Goal: Transaction & Acquisition: Purchase product/service

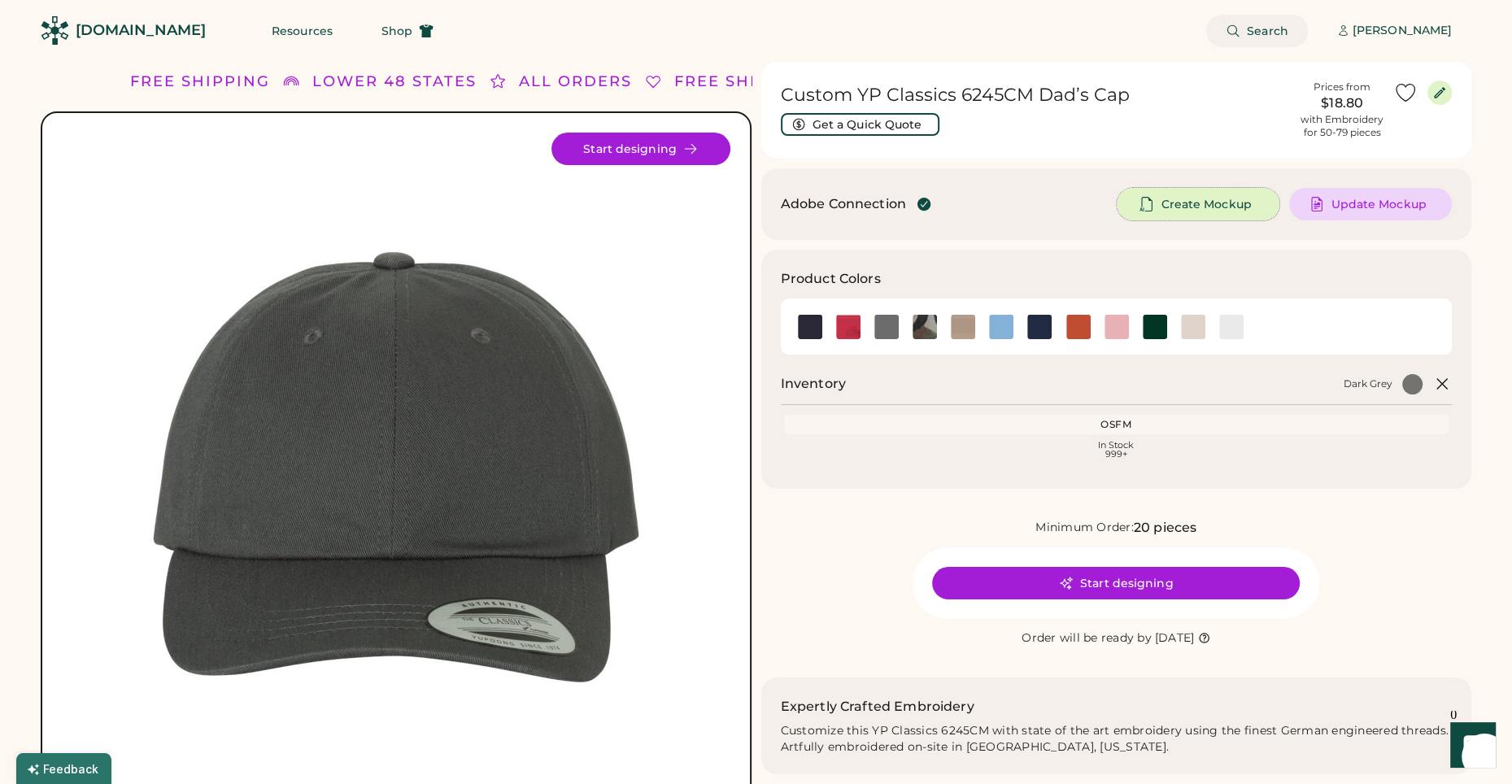
click at [1264, 29] on span "Search" at bounding box center [1267, 31] width 41 height 12
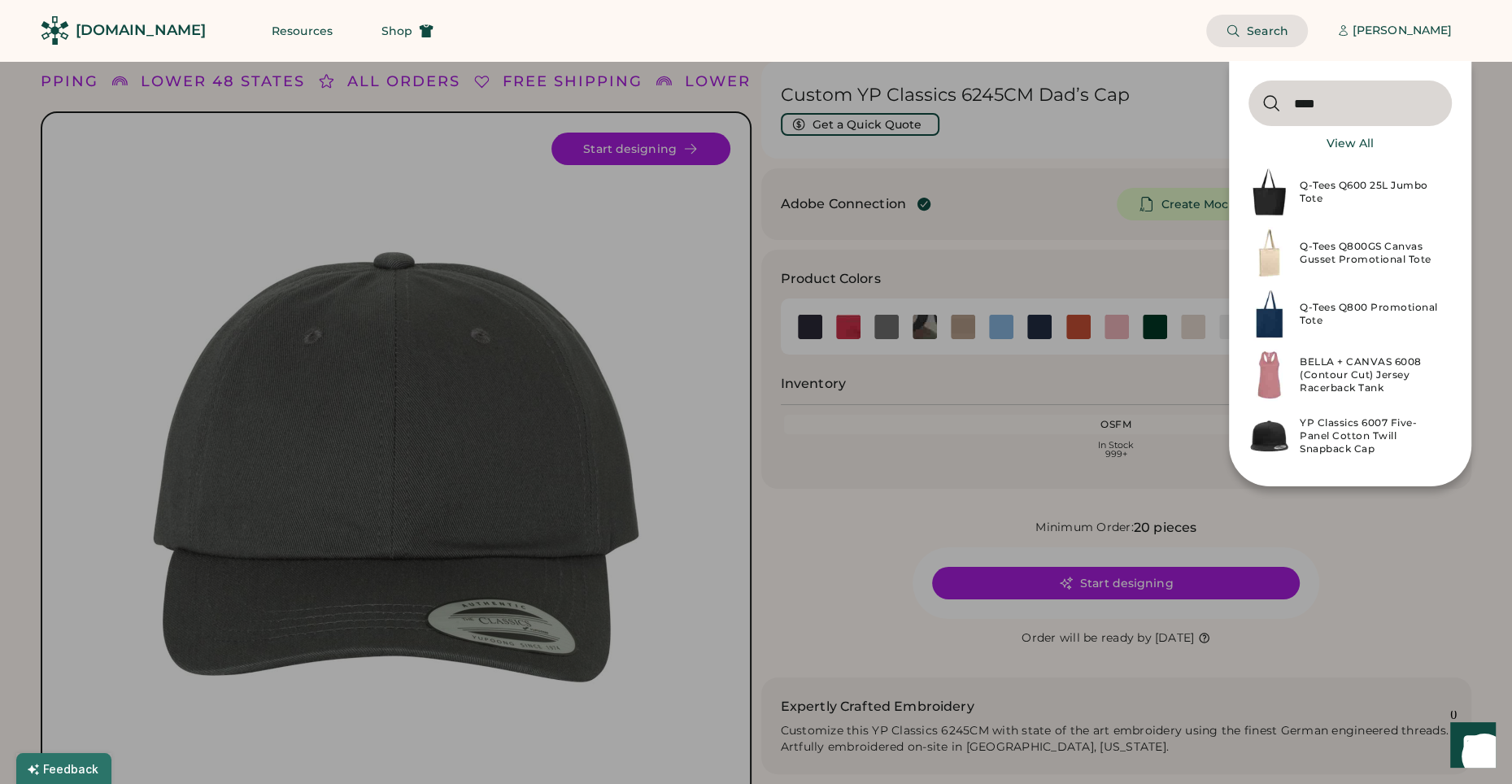
type input "****"
click at [1333, 180] on div "Q-Tees Q600 25L Jumbo Tote" at bounding box center [1371, 191] width 143 height 26
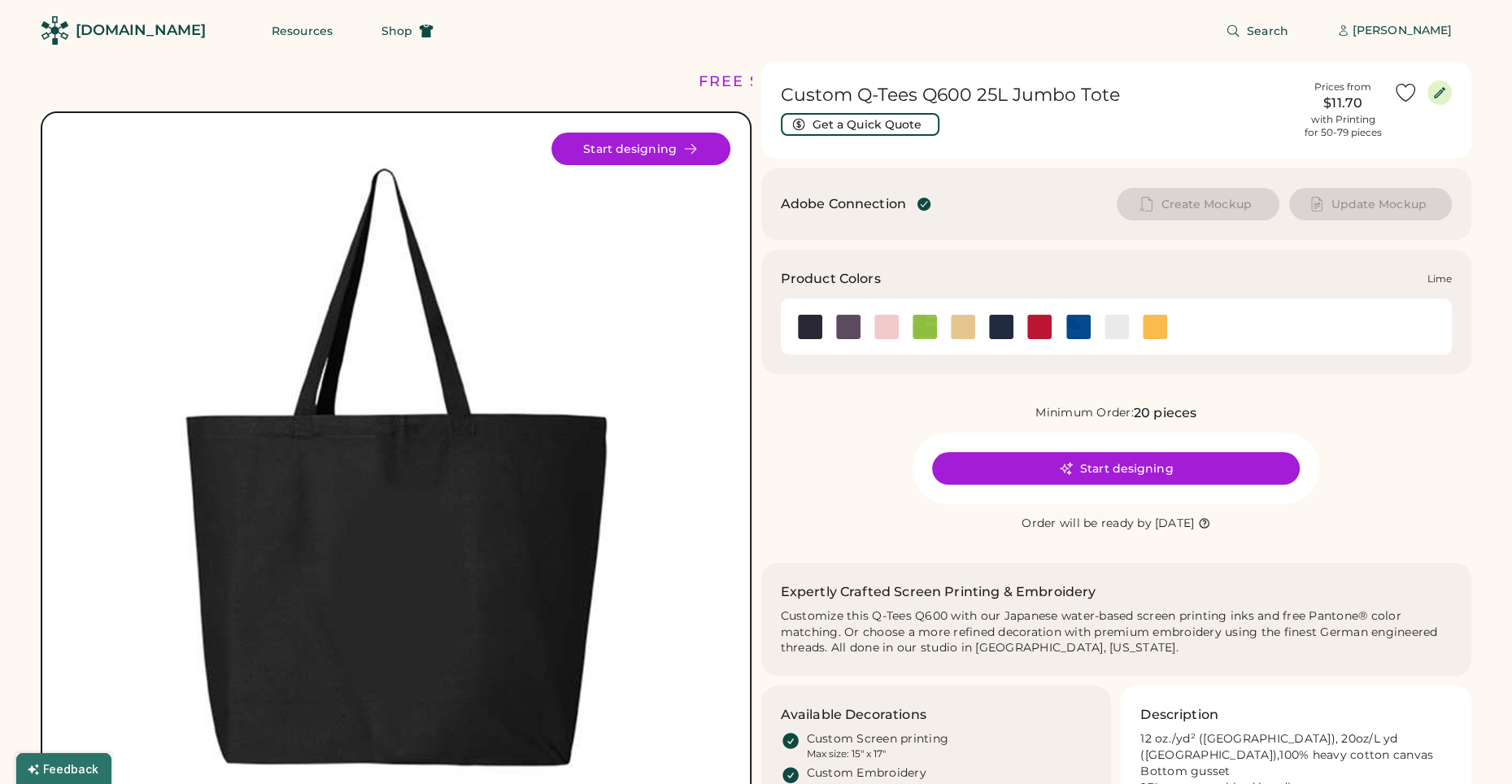
click at [926, 325] on img at bounding box center [924, 326] width 24 height 24
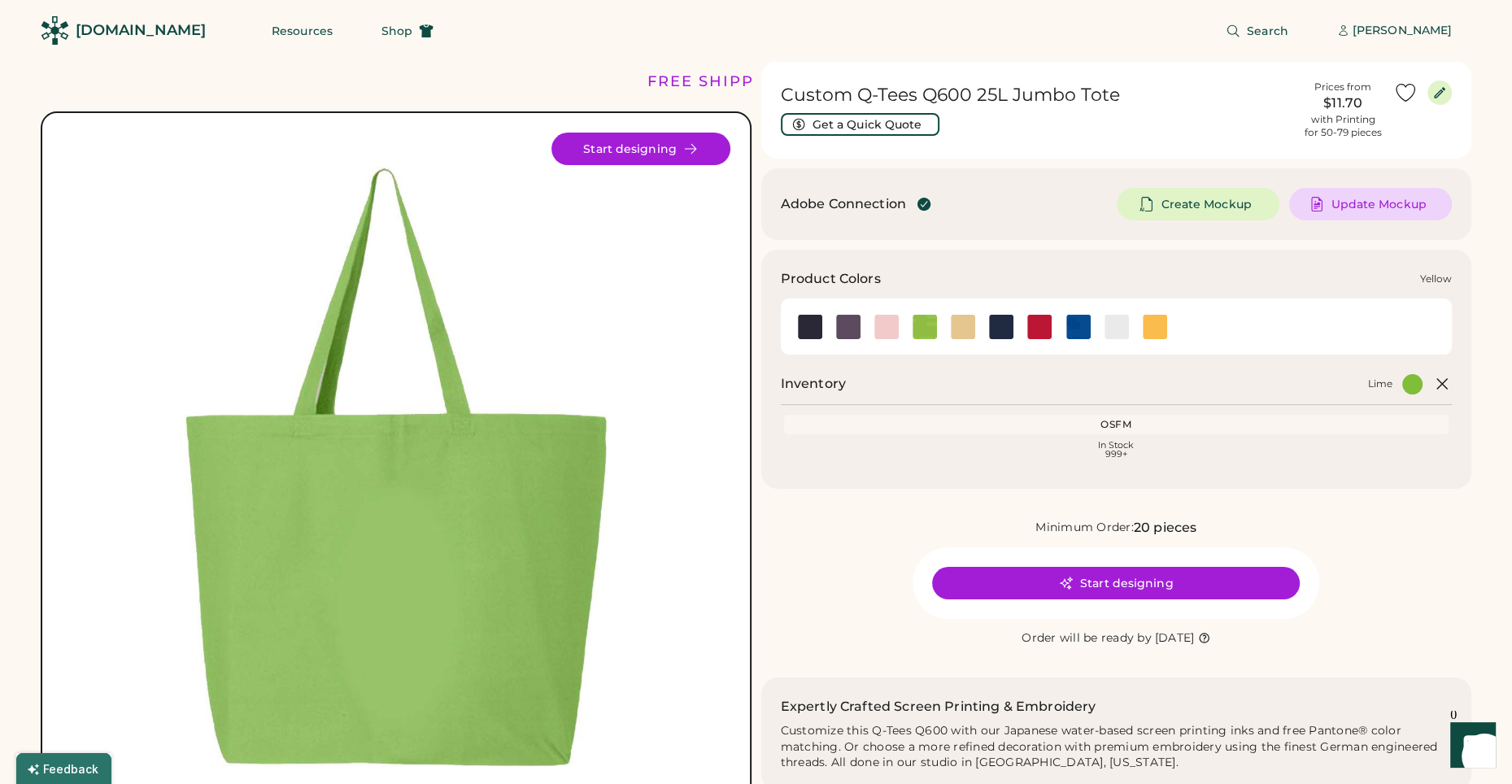
click at [1147, 330] on img at bounding box center [1155, 326] width 24 height 24
click at [1150, 328] on img at bounding box center [1155, 326] width 24 height 24
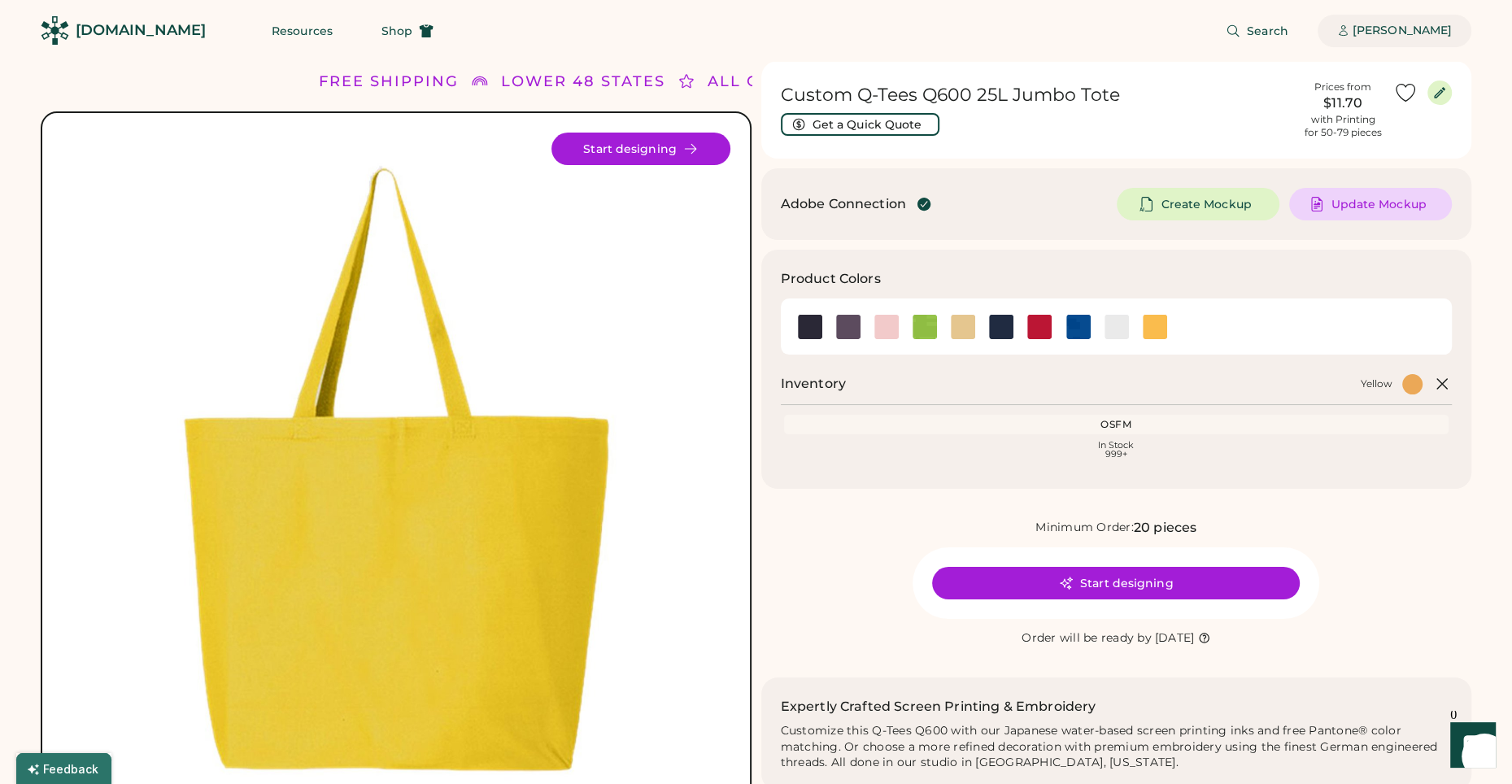
click at [1401, 23] on div "[PERSON_NAME]" at bounding box center [1402, 30] width 99 height 16
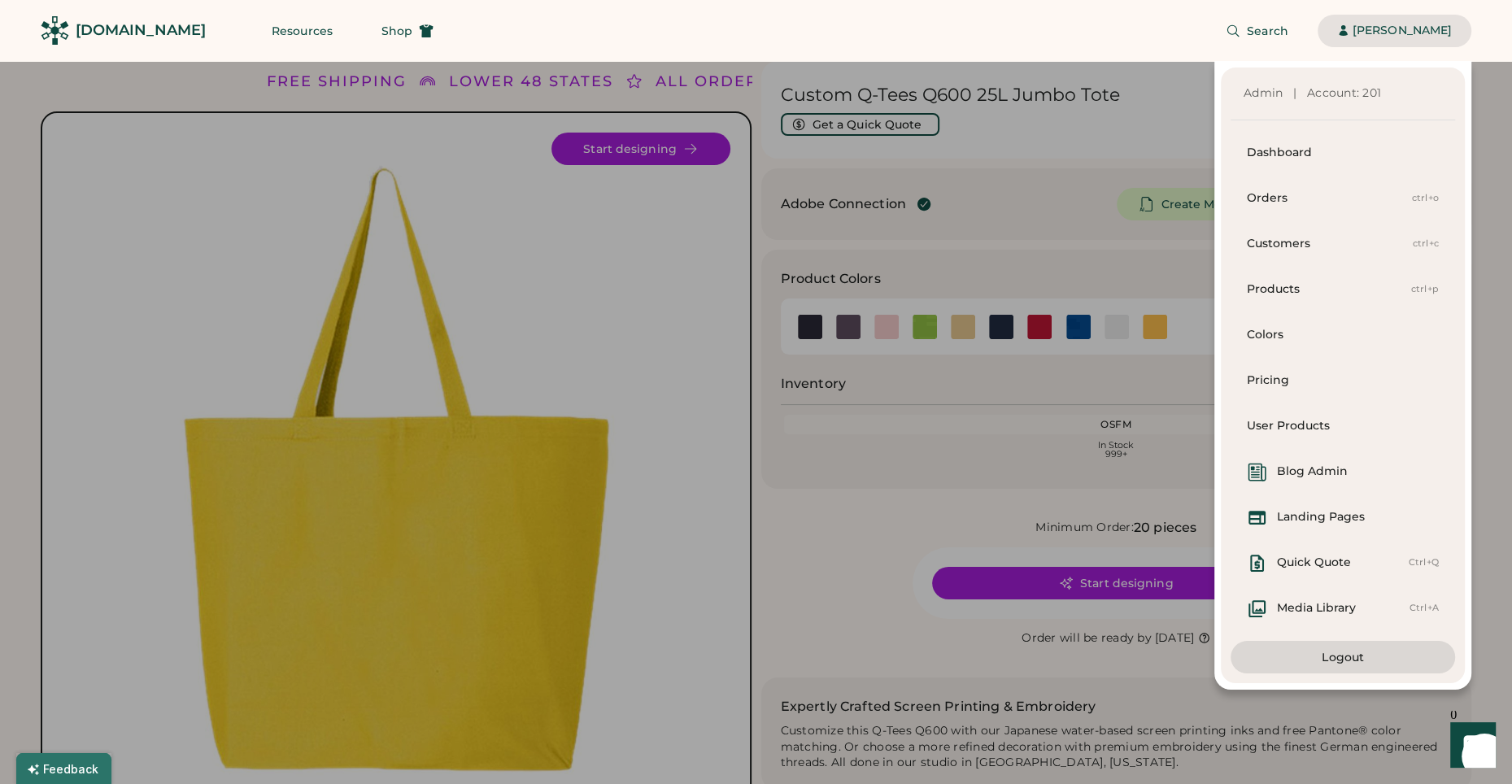
drag, startPoint x: 1151, startPoint y: 124, endPoint x: 1207, endPoint y: 66, distance: 80.6
click at [1151, 123] on div "Admin | Account: 201 Dashboard Orders ctrl+o Customers ctrl+c Products ctrl+p C…" at bounding box center [735, 376] width 1472 height 629
click at [1265, 29] on span "Search" at bounding box center [1267, 31] width 41 height 12
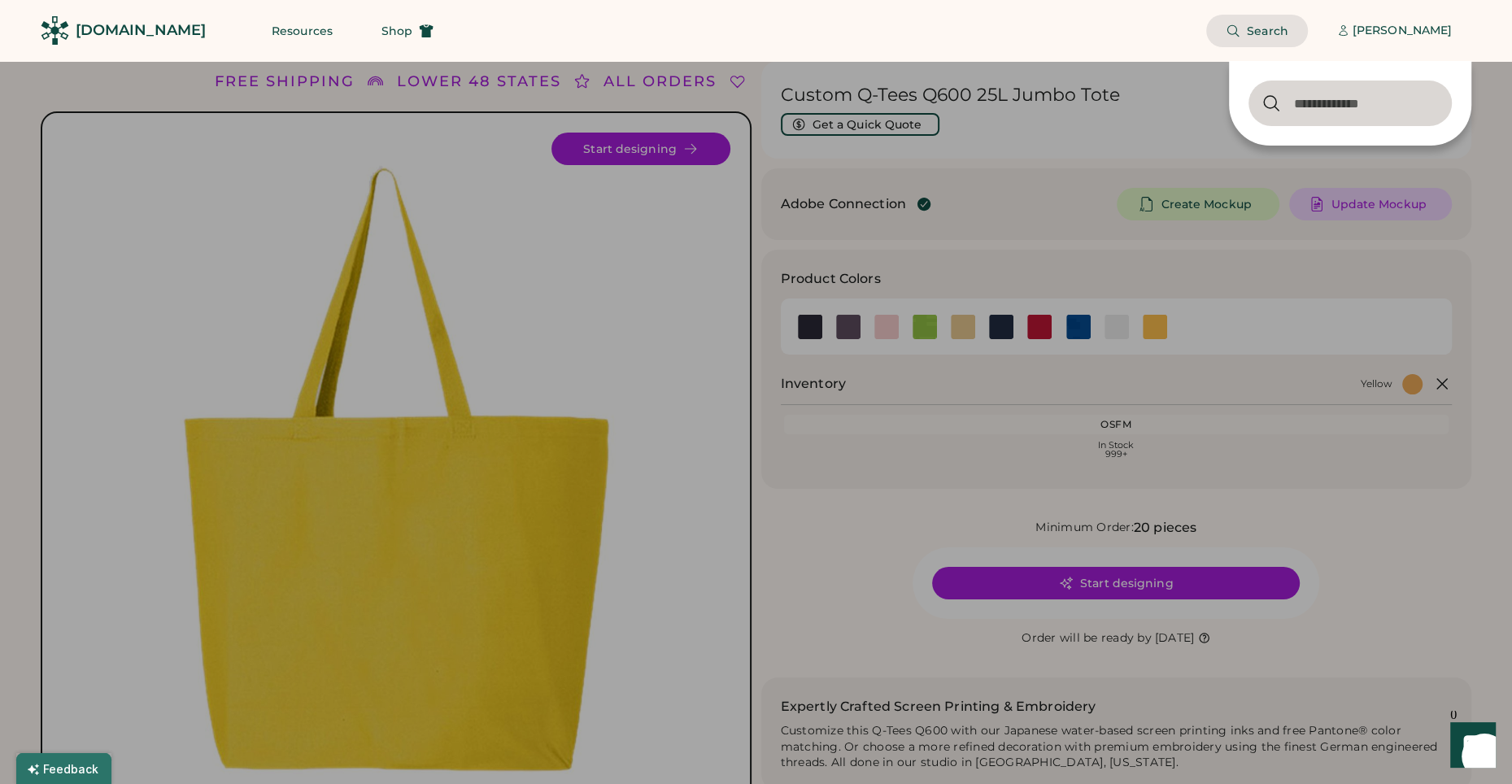
click at [1285, 95] on input "input" at bounding box center [1350, 103] width 203 height 45
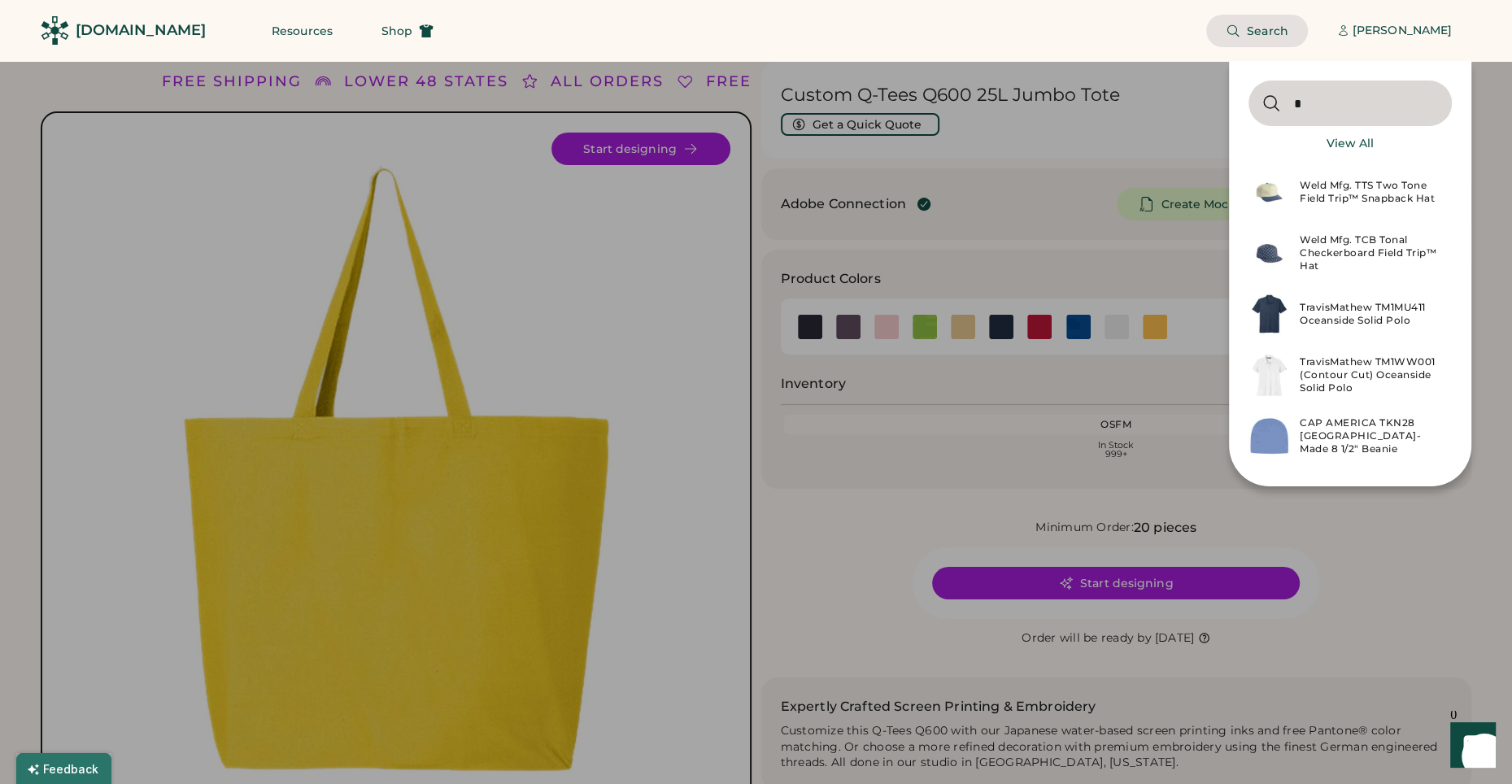
type input "********"
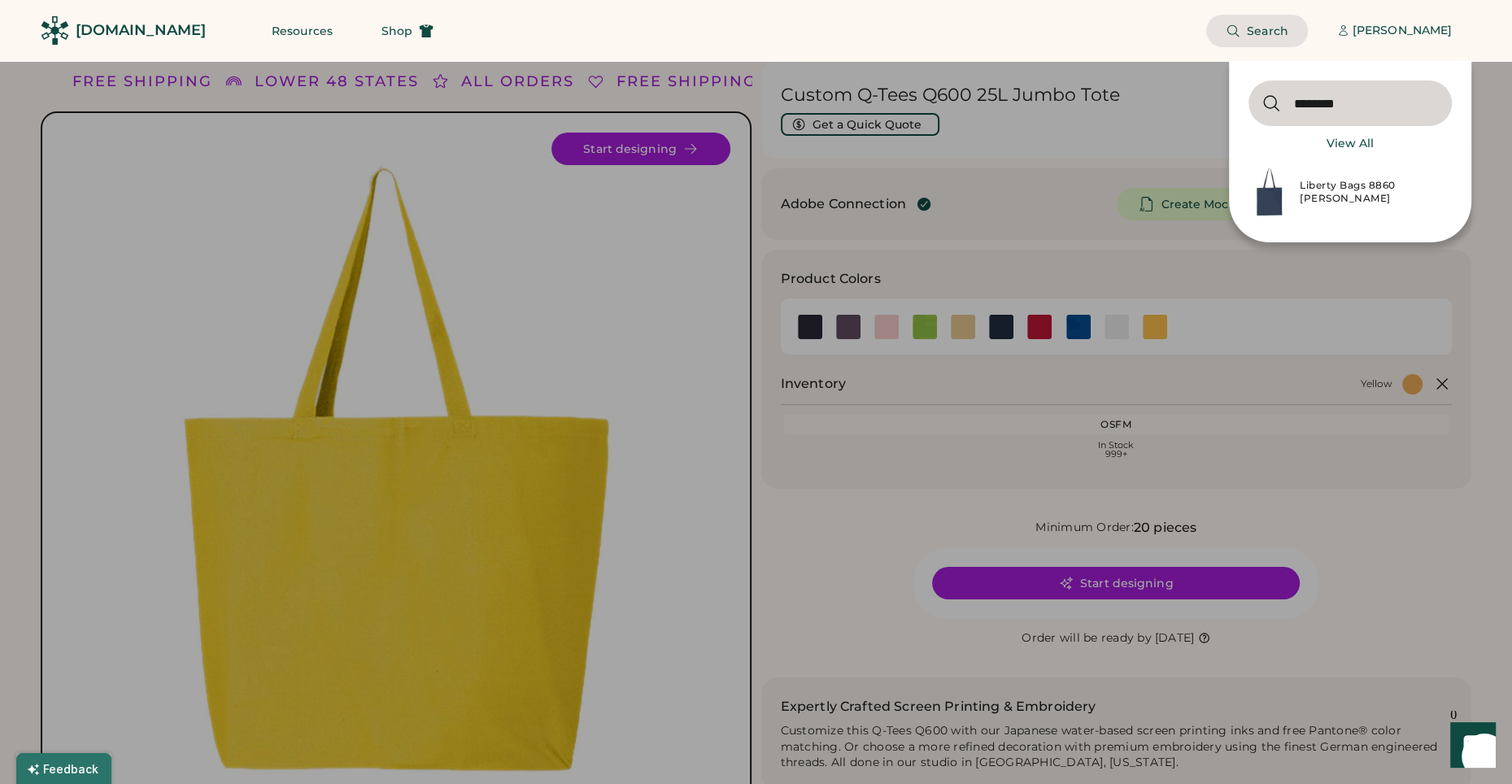
click at [1355, 102] on input "input" at bounding box center [1350, 103] width 203 height 45
click at [1411, 39] on div "[PERSON_NAME]" at bounding box center [1402, 30] width 99 height 33
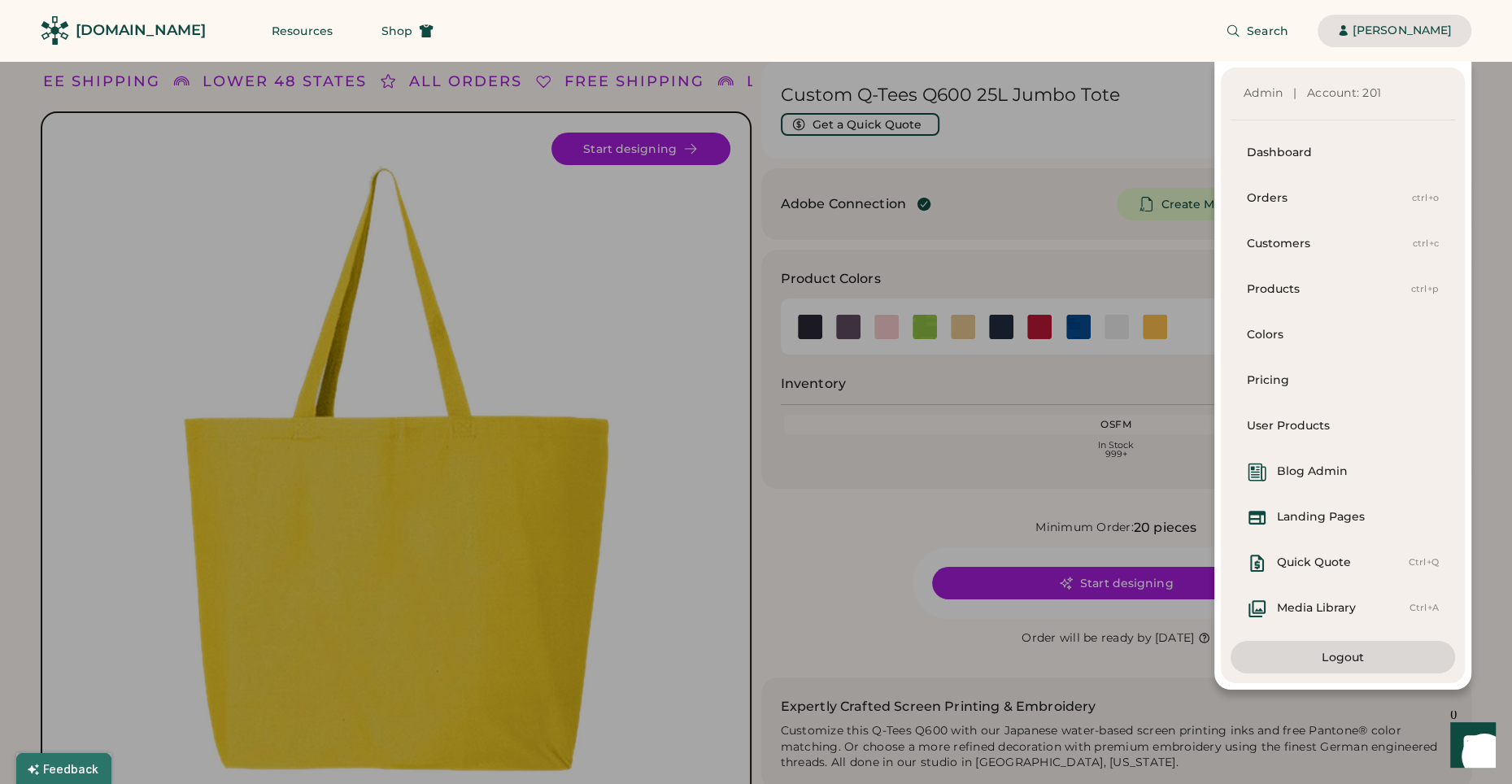
click at [1161, 183] on div "Admin | Account: 201 Dashboard Orders ctrl+o Customers ctrl+c Products ctrl+p C…" at bounding box center [735, 376] width 1472 height 629
click at [418, 30] on icon at bounding box center [425, 30] width 14 height 14
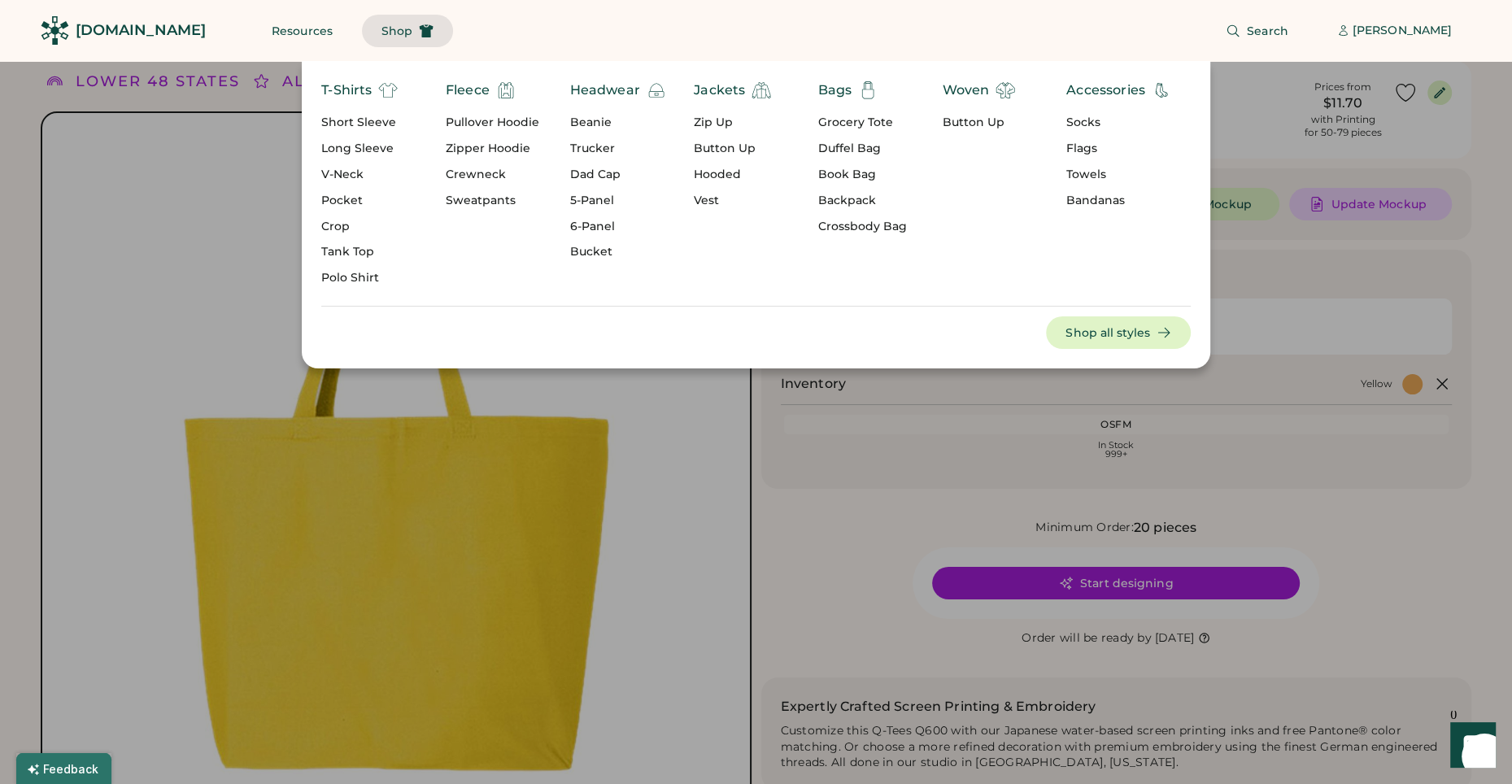
click at [852, 121] on div "Grocery Tote" at bounding box center [863, 122] width 89 height 16
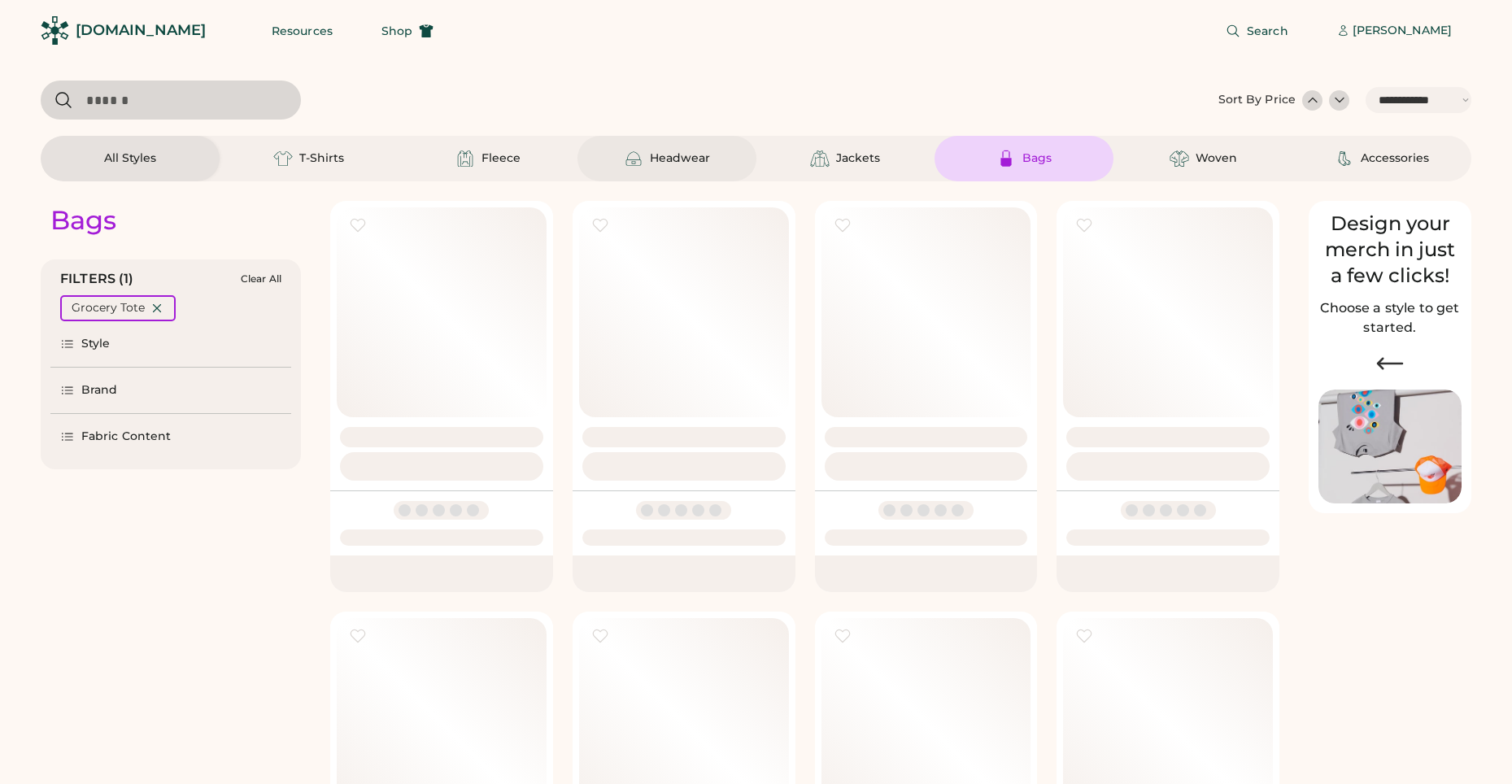
select select "*****"
select select "*"
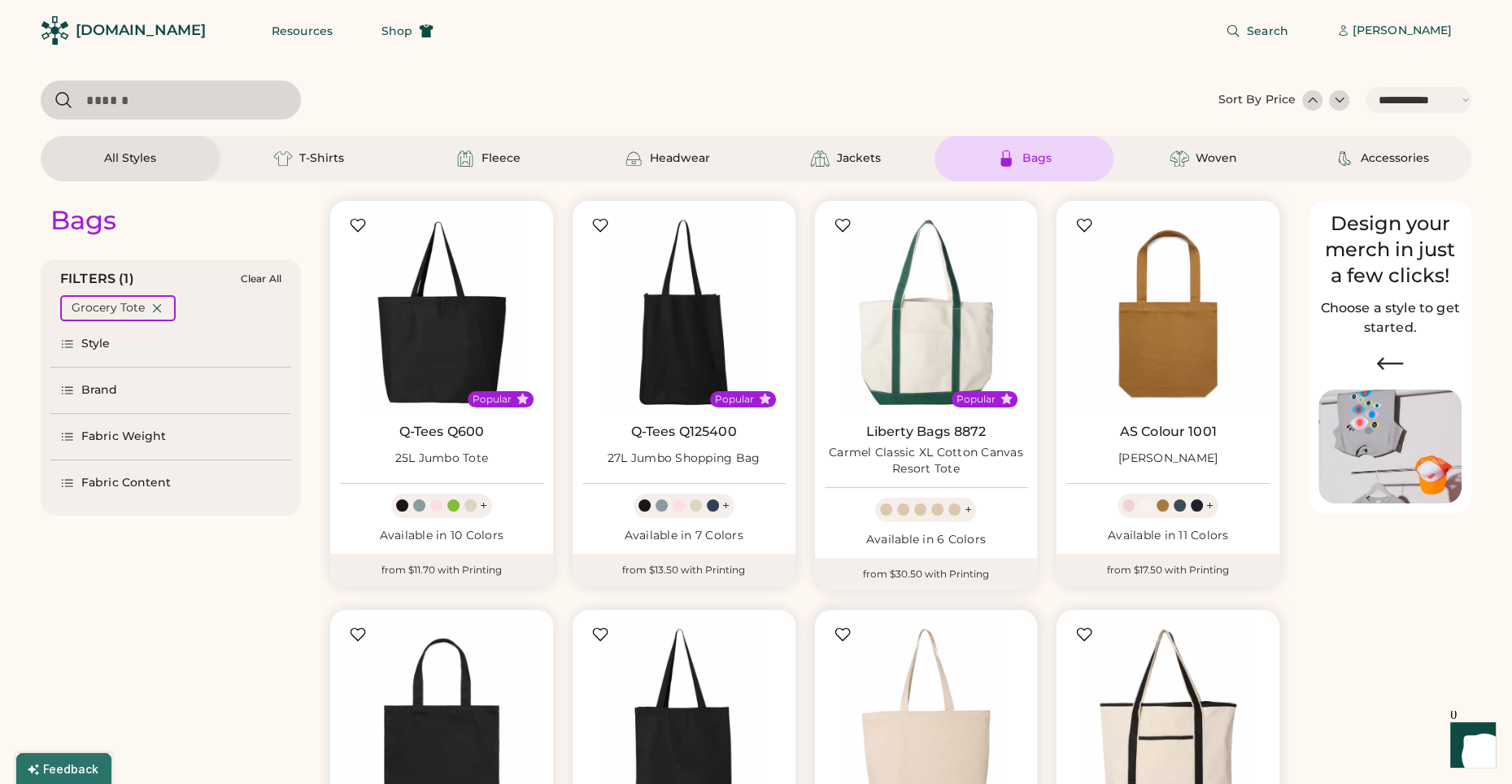
scroll to position [285, 0]
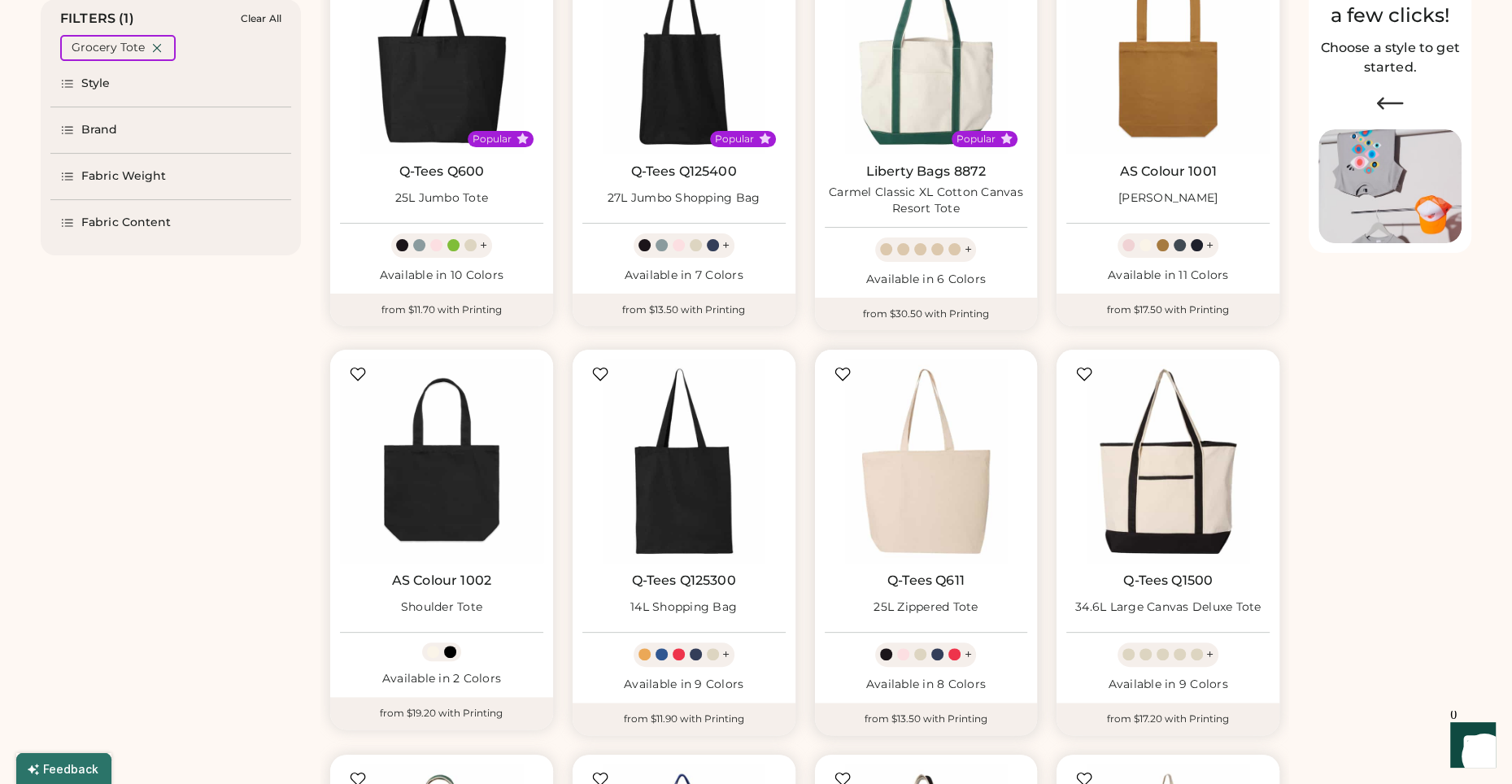
select select "*****"
select select "*"
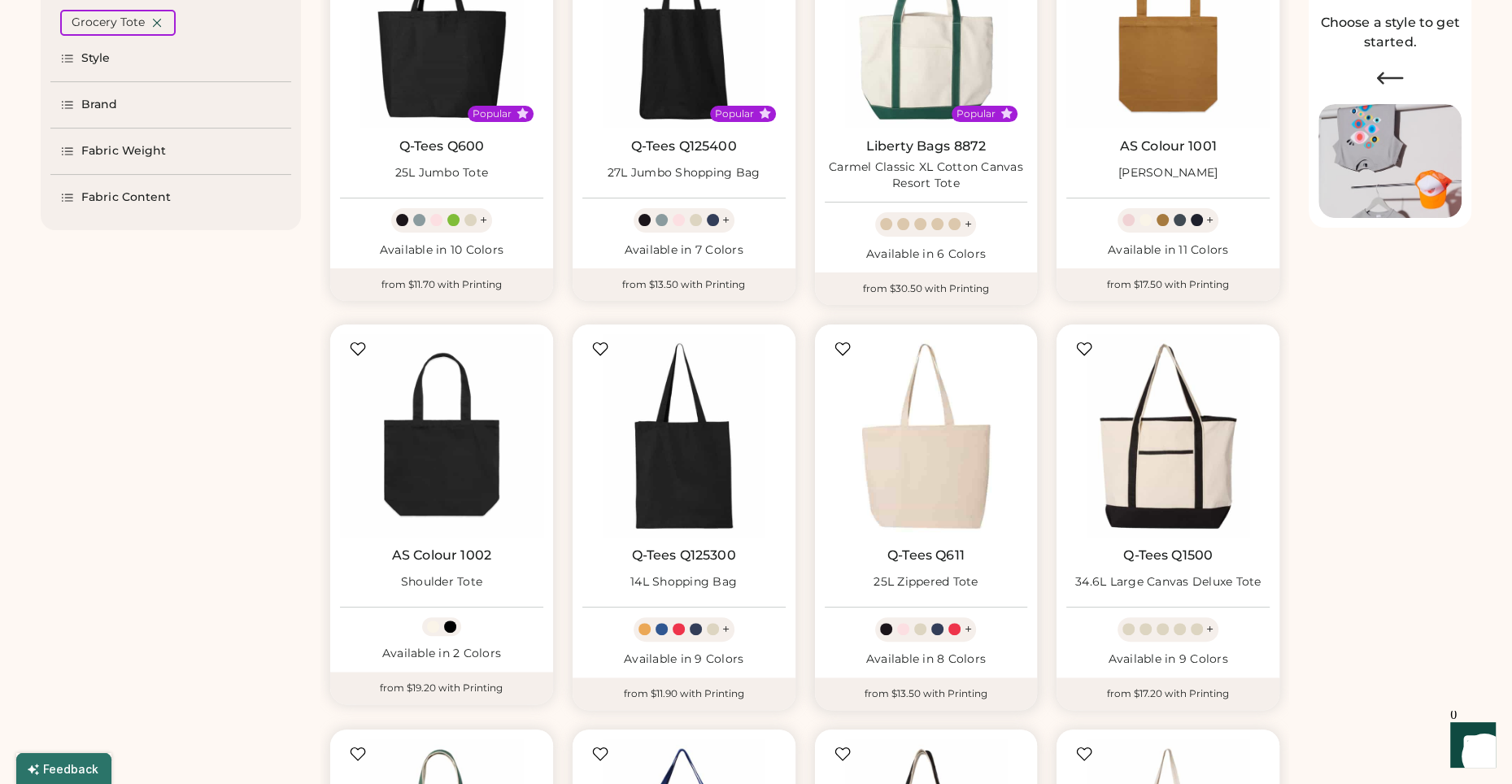
scroll to position [299, 0]
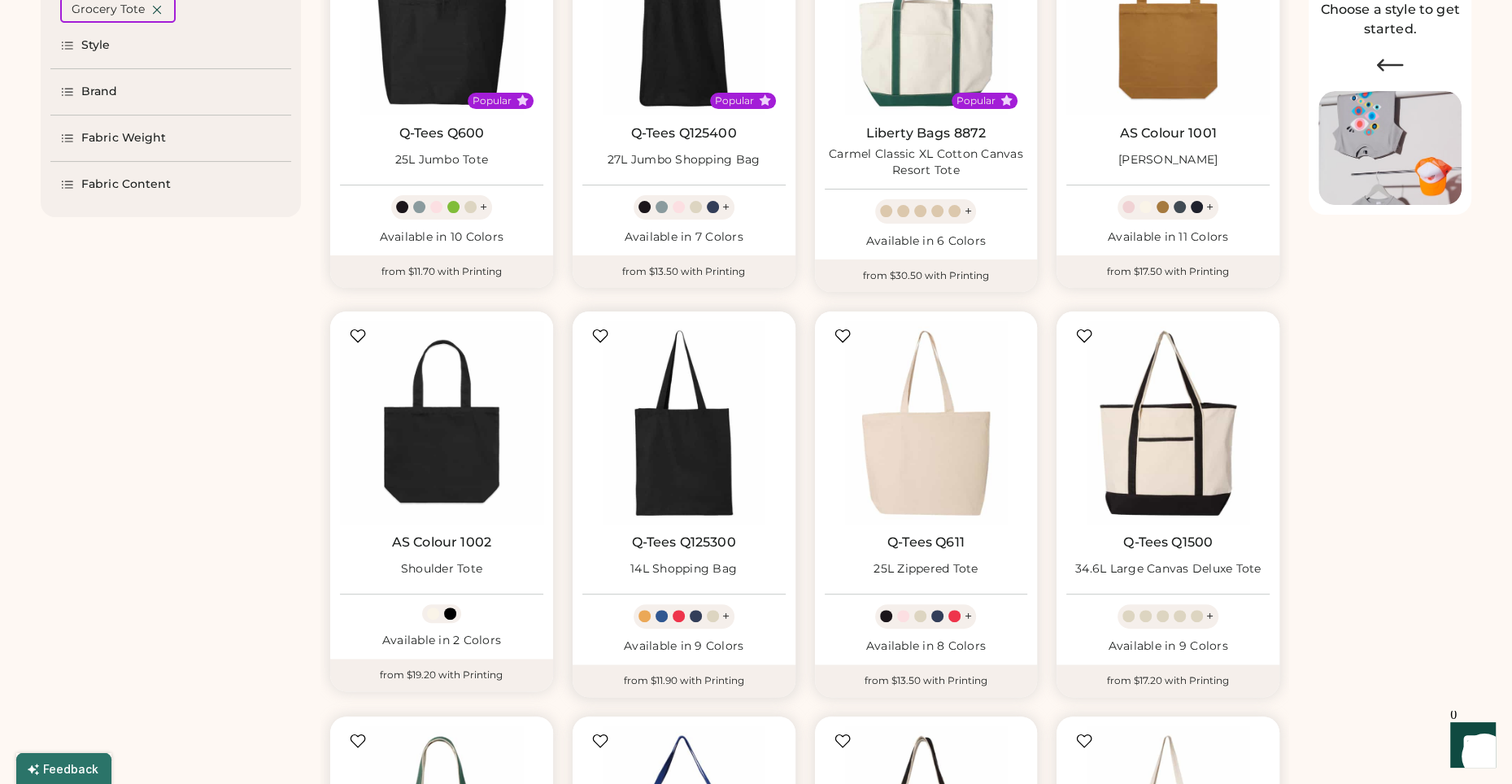
click at [728, 617] on div "+" at bounding box center [725, 616] width 8 height 18
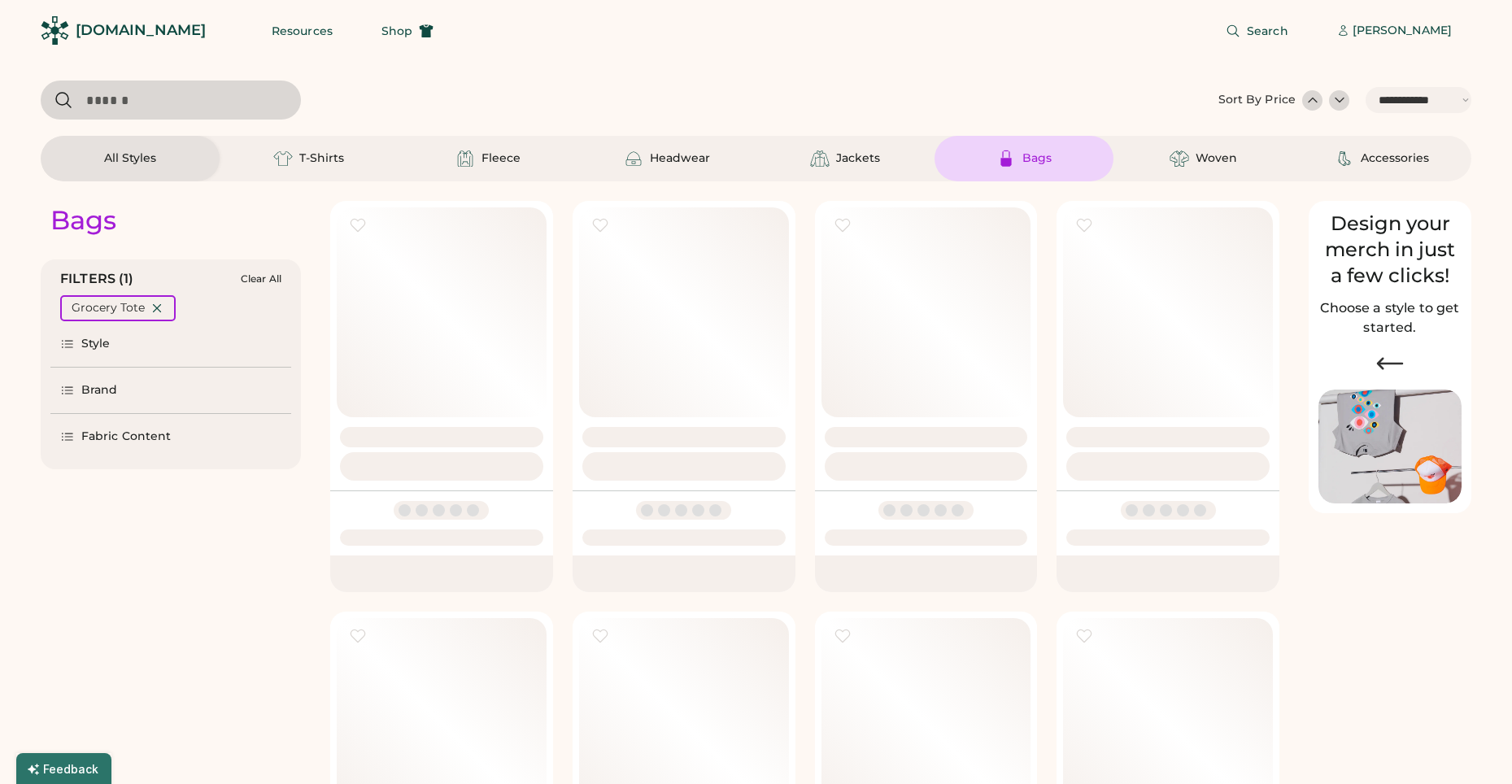
select select "*****"
select select "*"
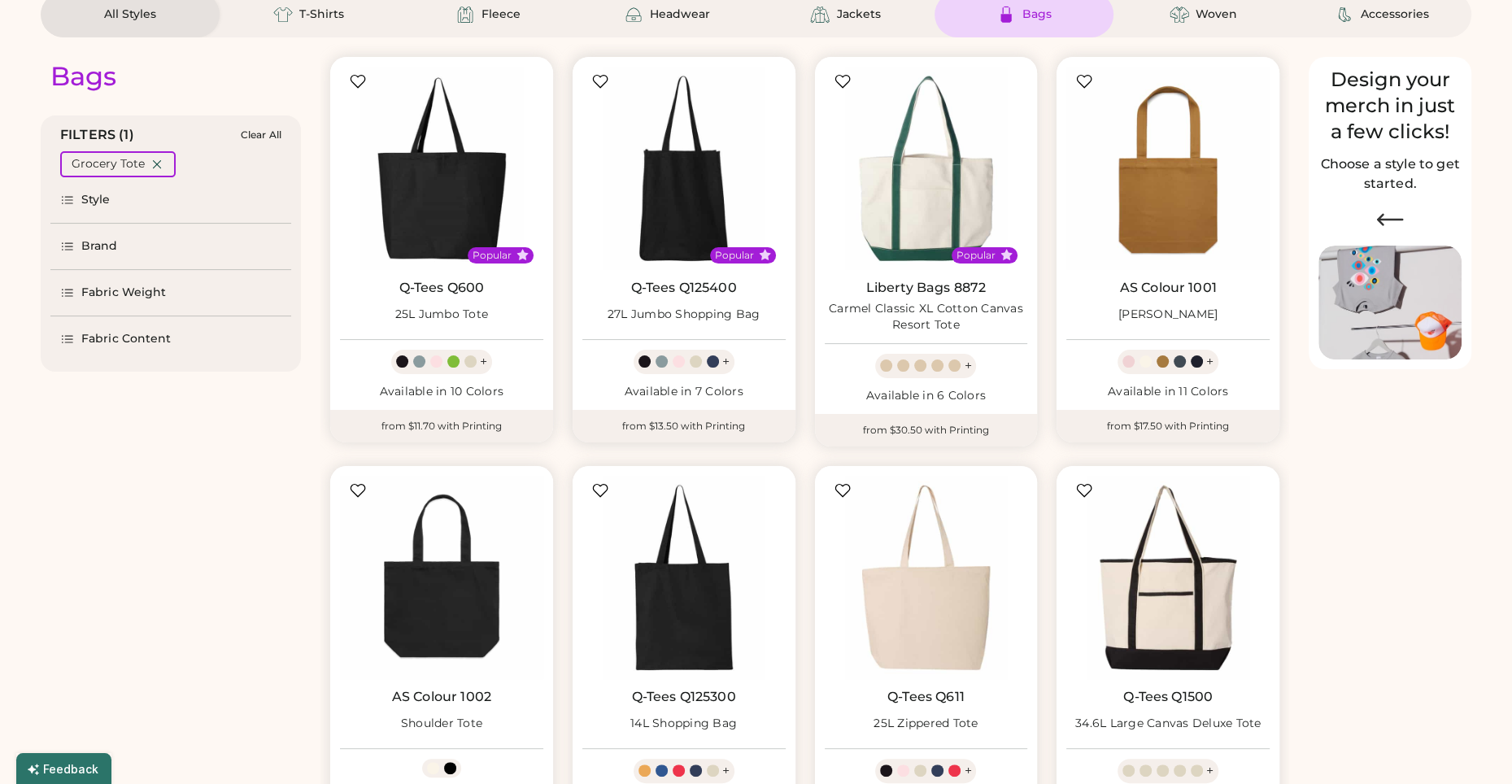
select select "*****"
select select "*"
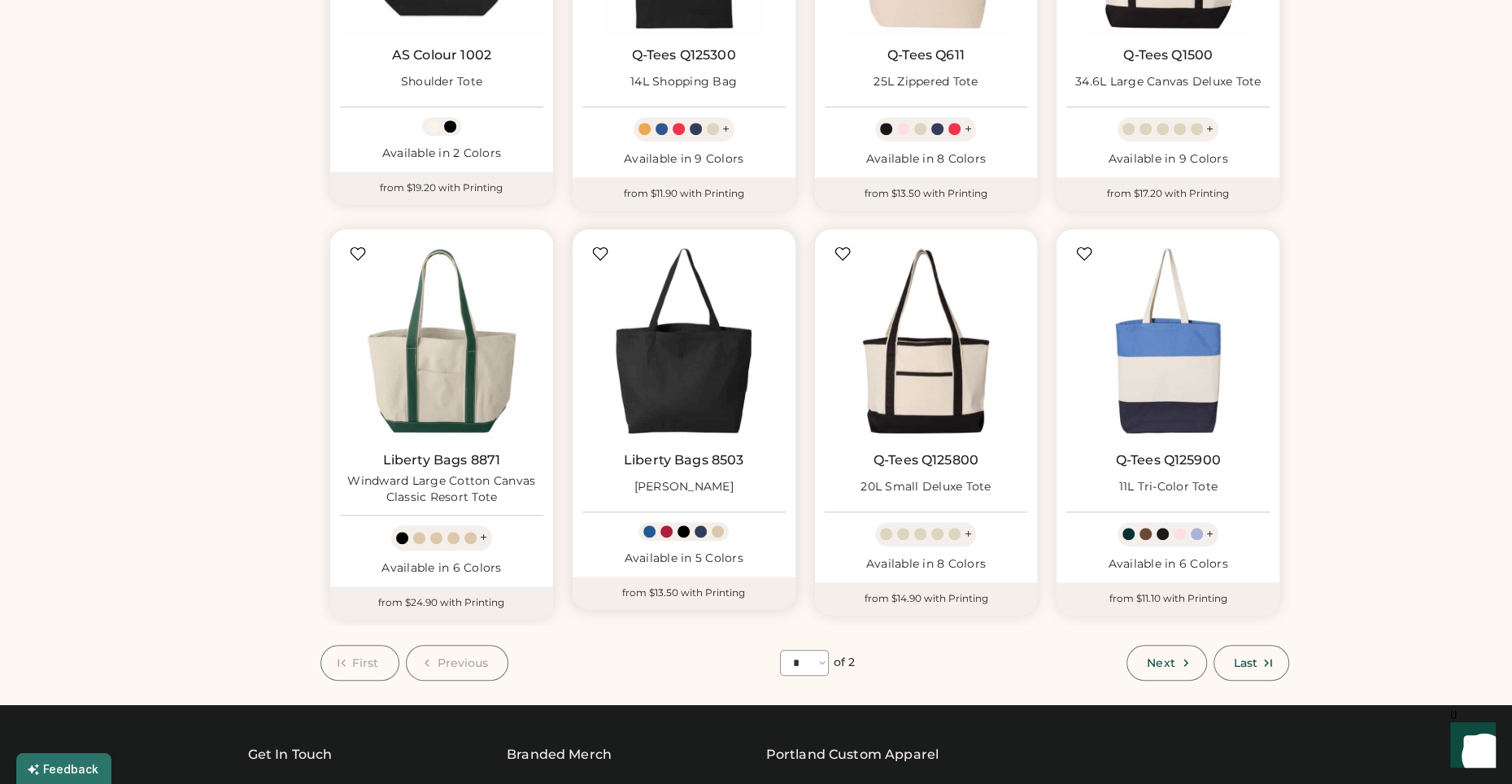
scroll to position [790, 0]
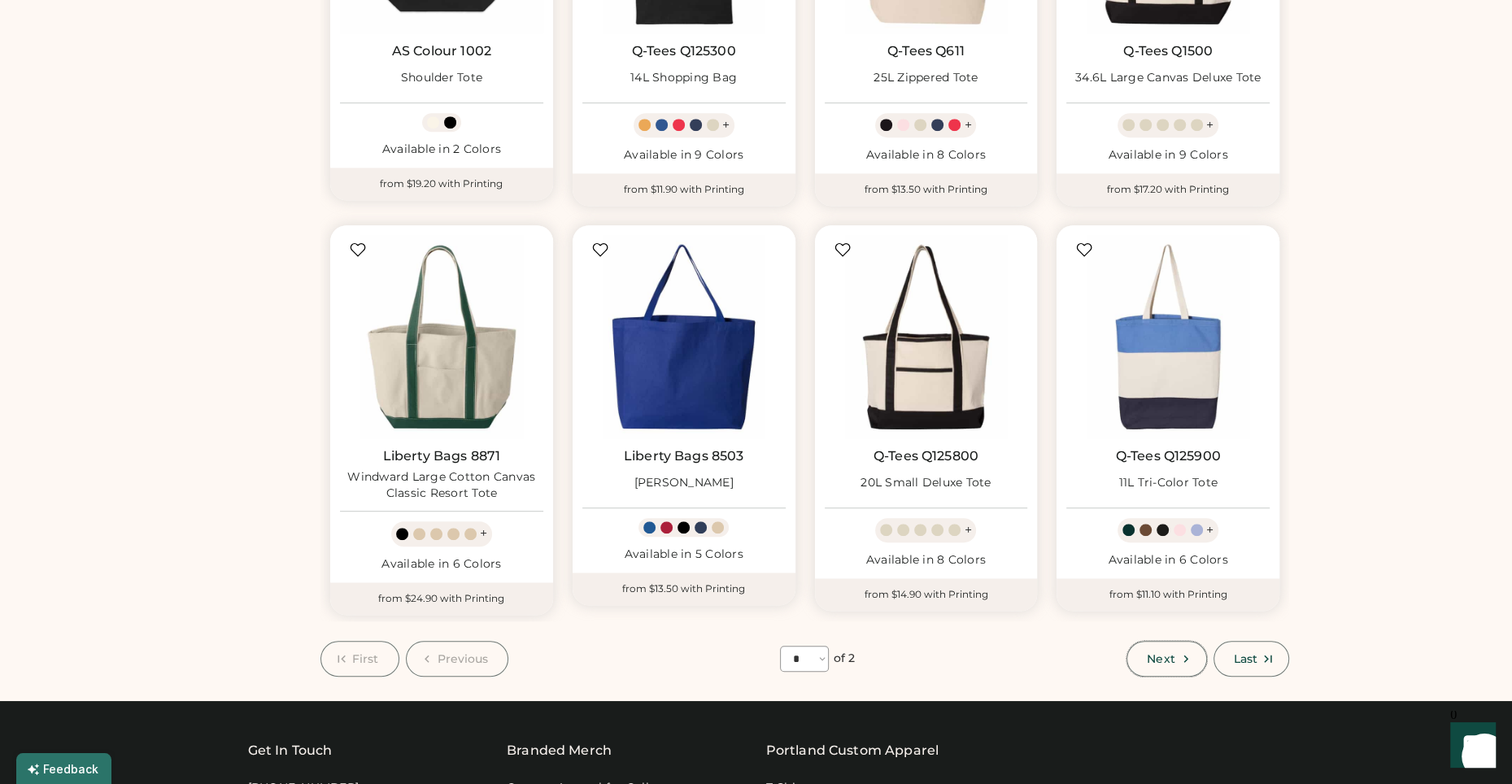
click at [1176, 659] on button "Next" at bounding box center [1166, 658] width 80 height 36
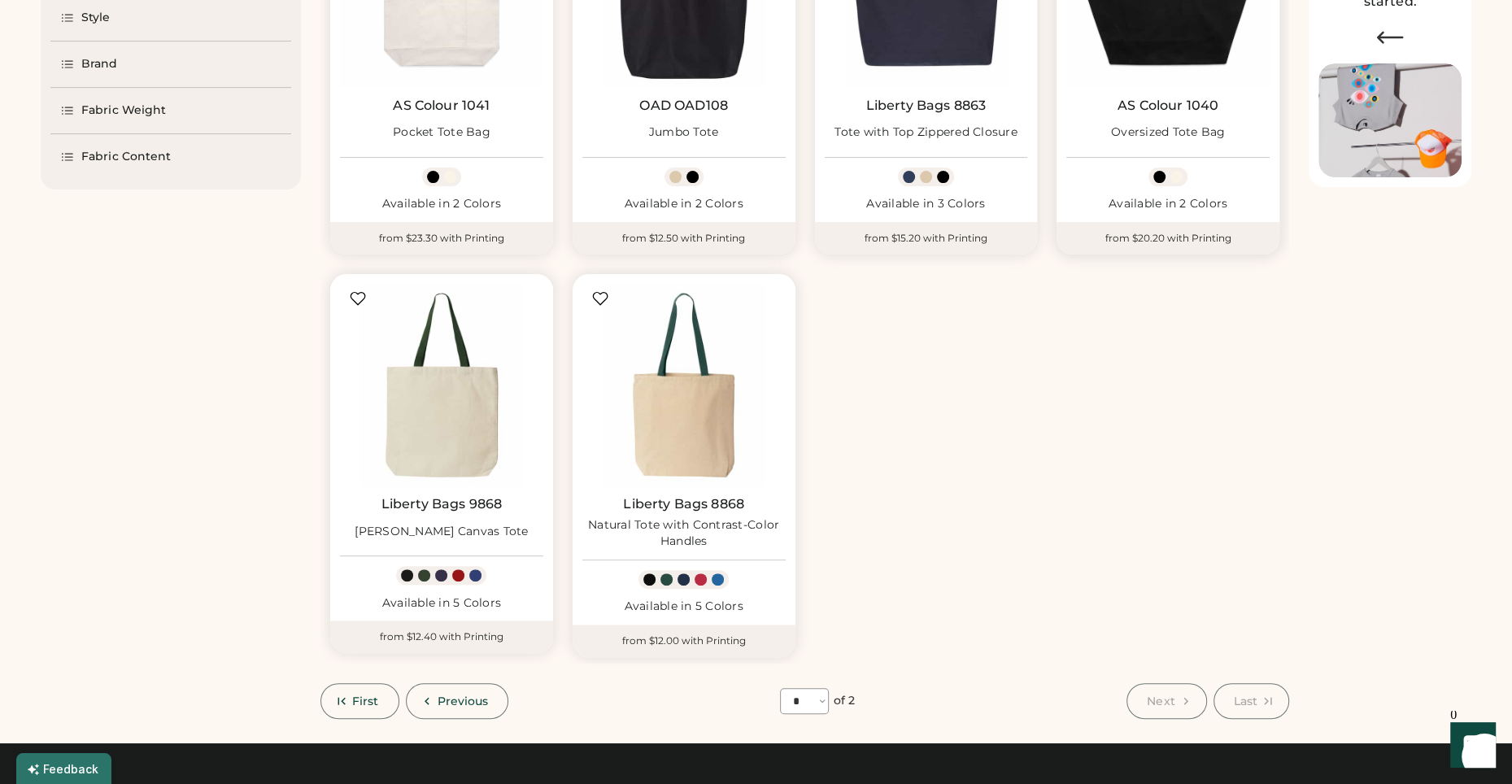
scroll to position [353, 0]
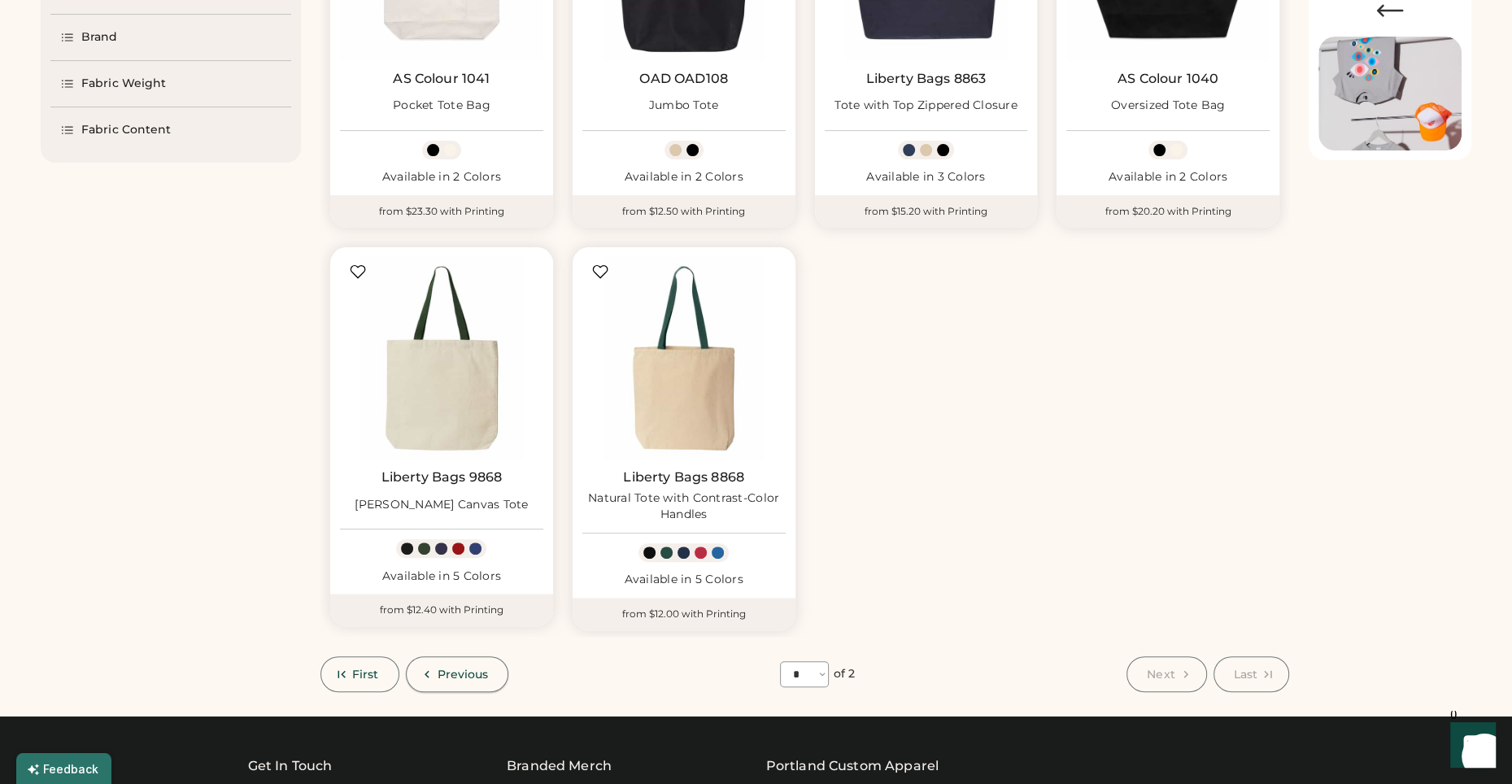
click at [467, 677] on span "Previous" at bounding box center [463, 674] width 51 height 12
select select "*"
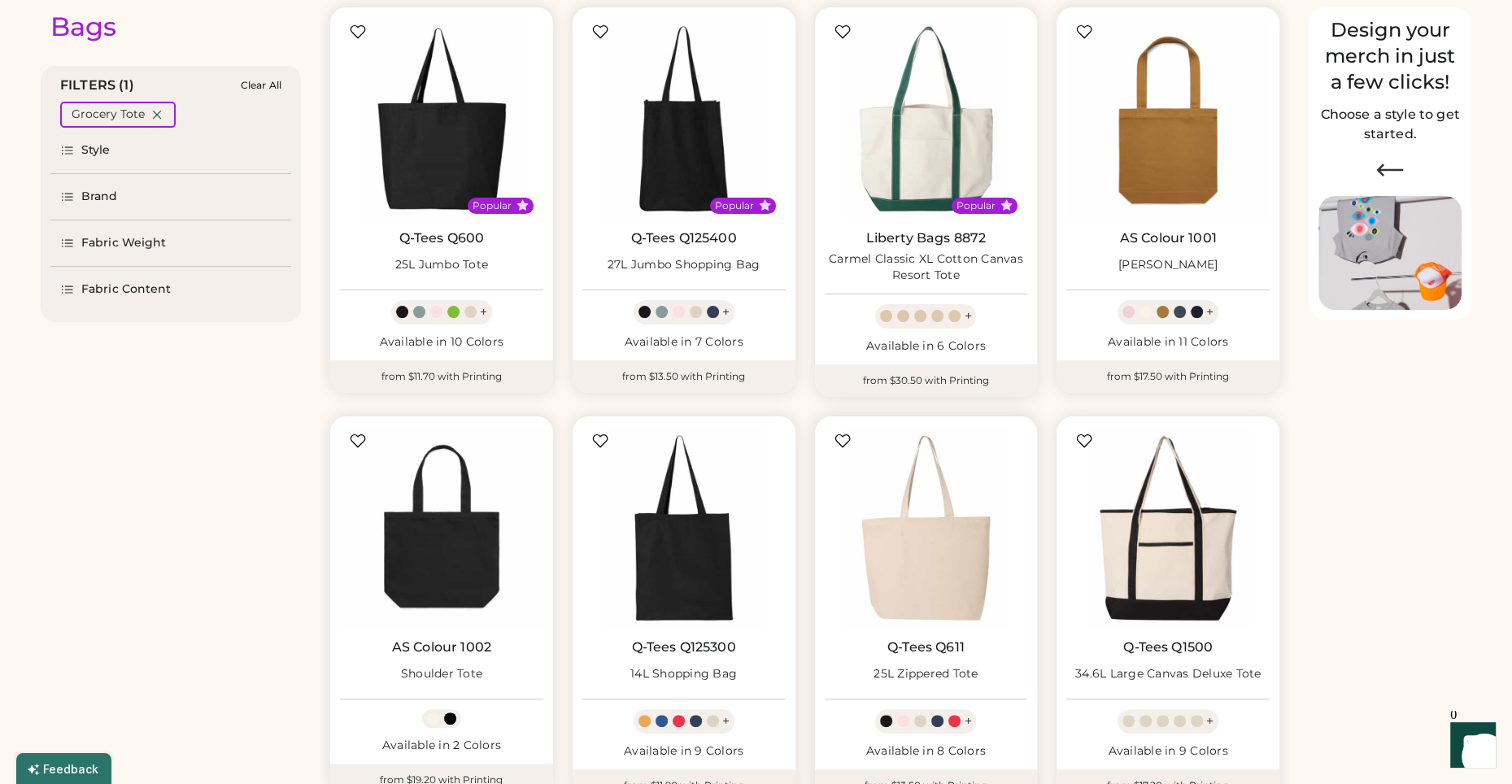
scroll to position [196, 0]
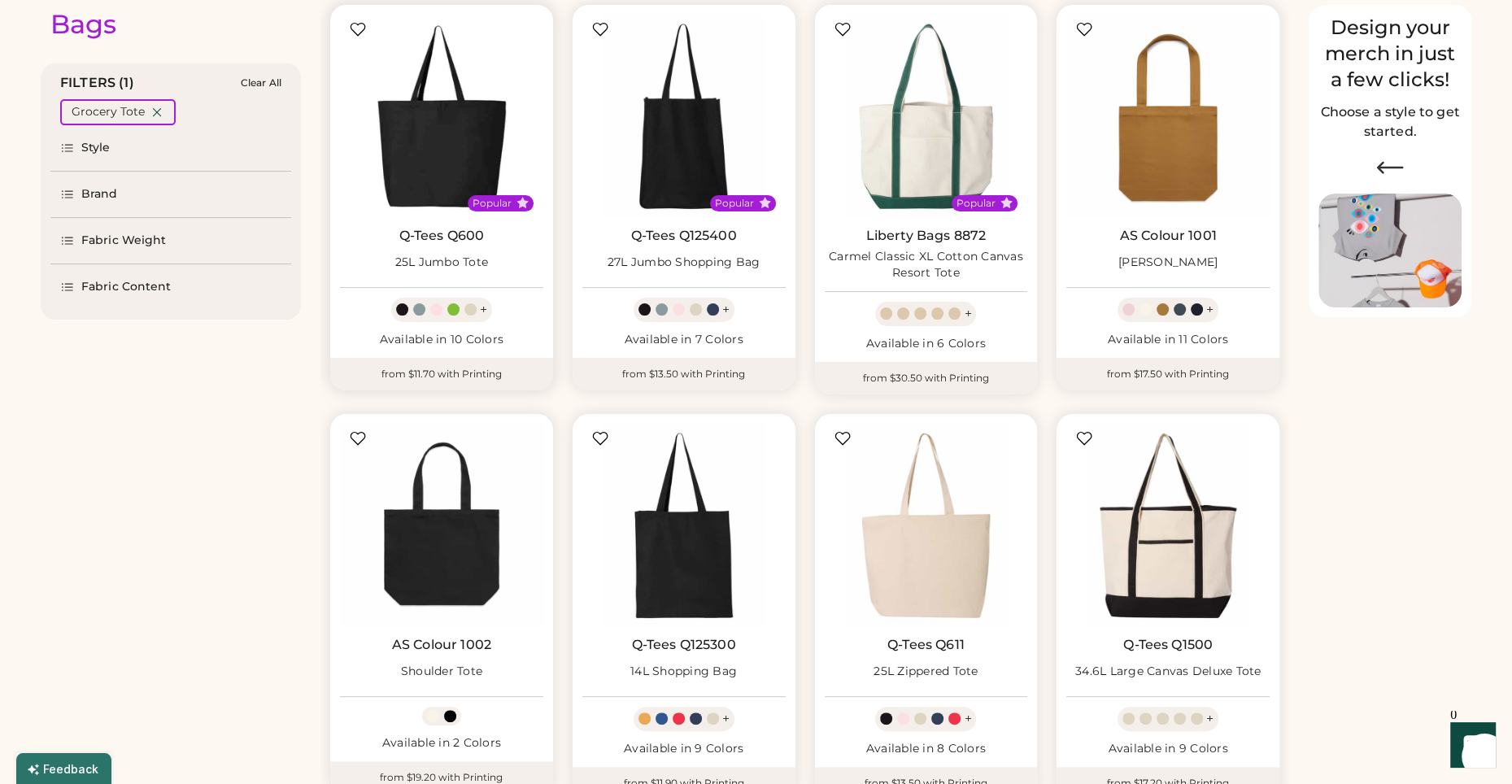
click at [436, 138] on img at bounding box center [441, 116] width 203 height 203
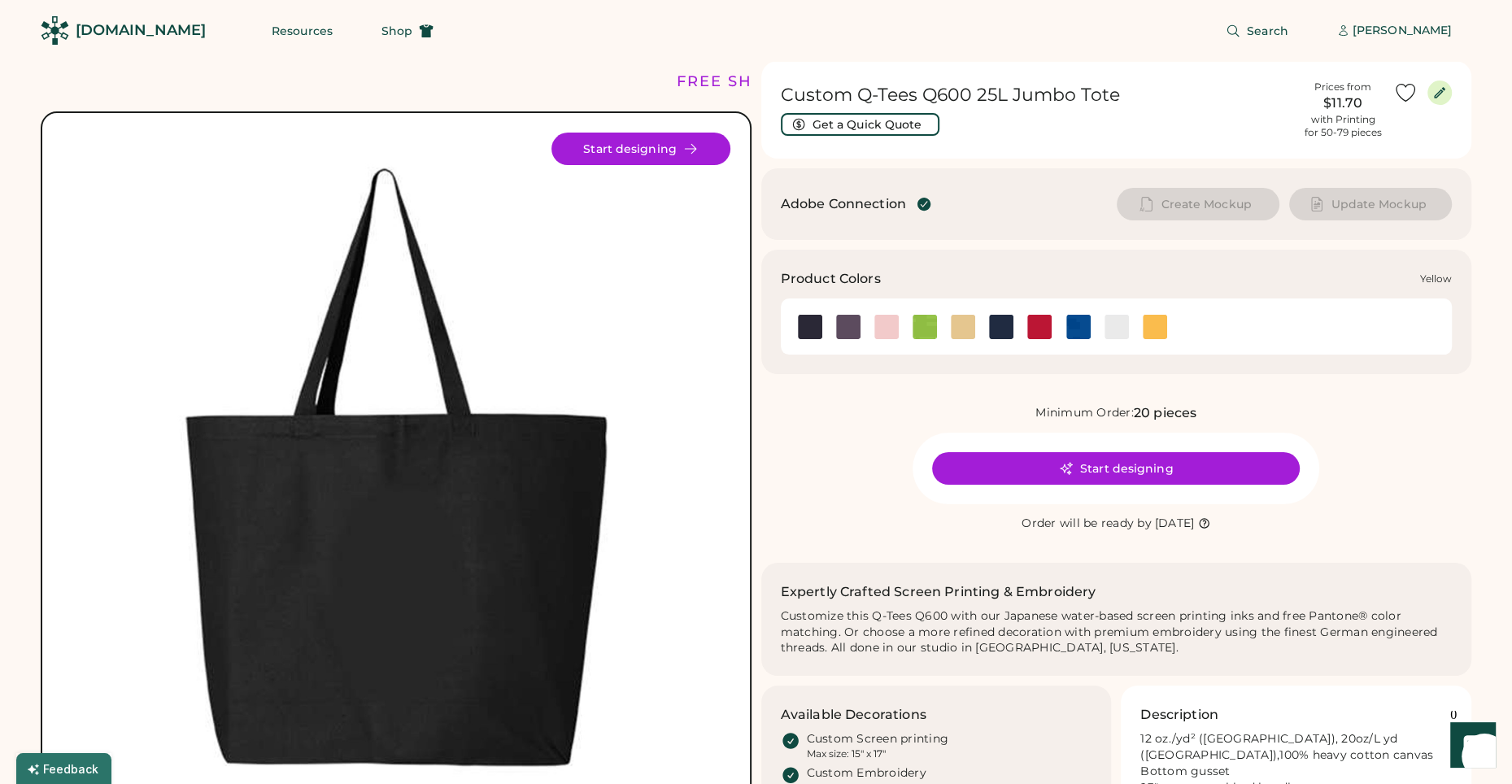
click at [1161, 331] on img at bounding box center [1155, 326] width 24 height 24
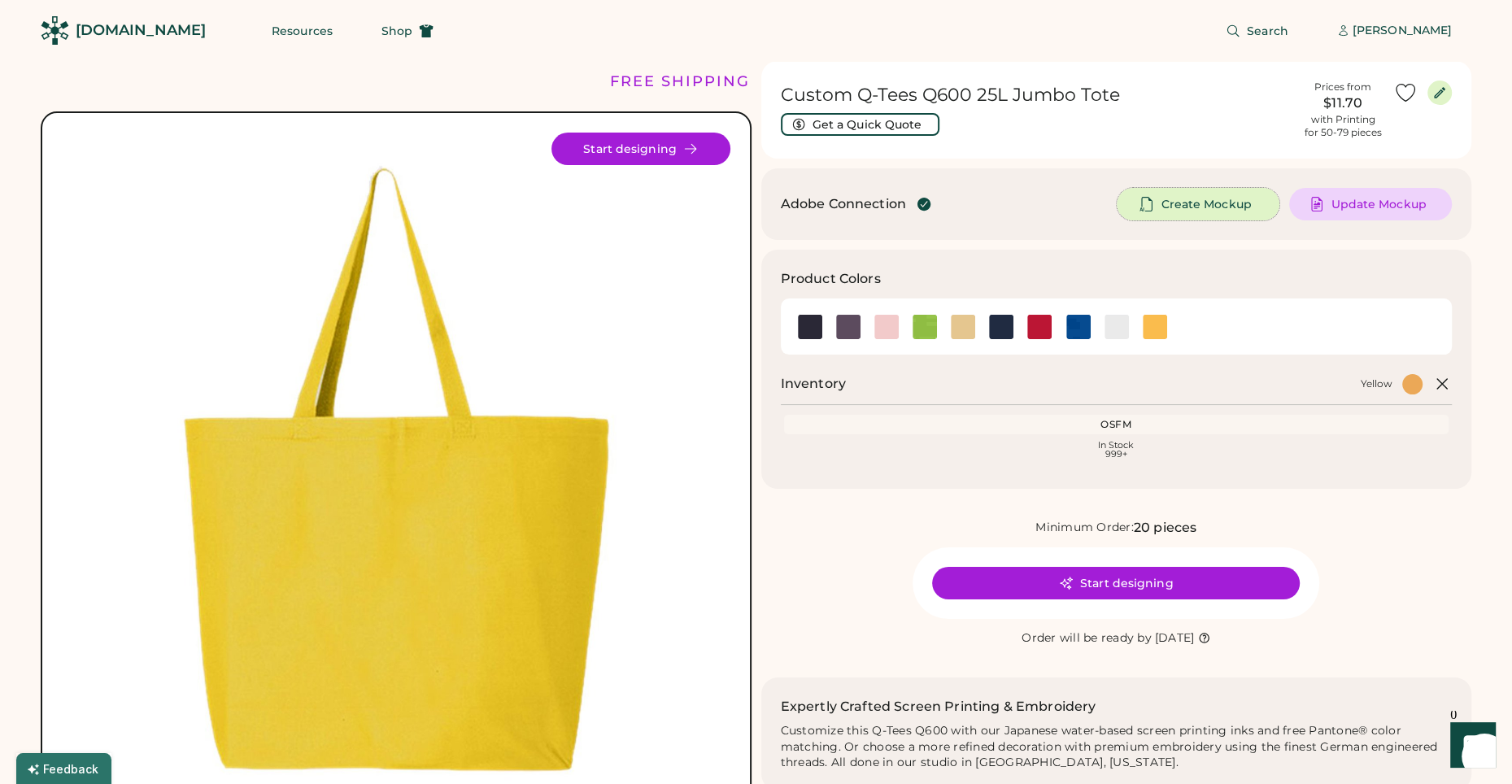
click at [1204, 202] on span "Create Mockup" at bounding box center [1206, 205] width 91 height 12
click at [964, 328] on img at bounding box center [963, 326] width 24 height 24
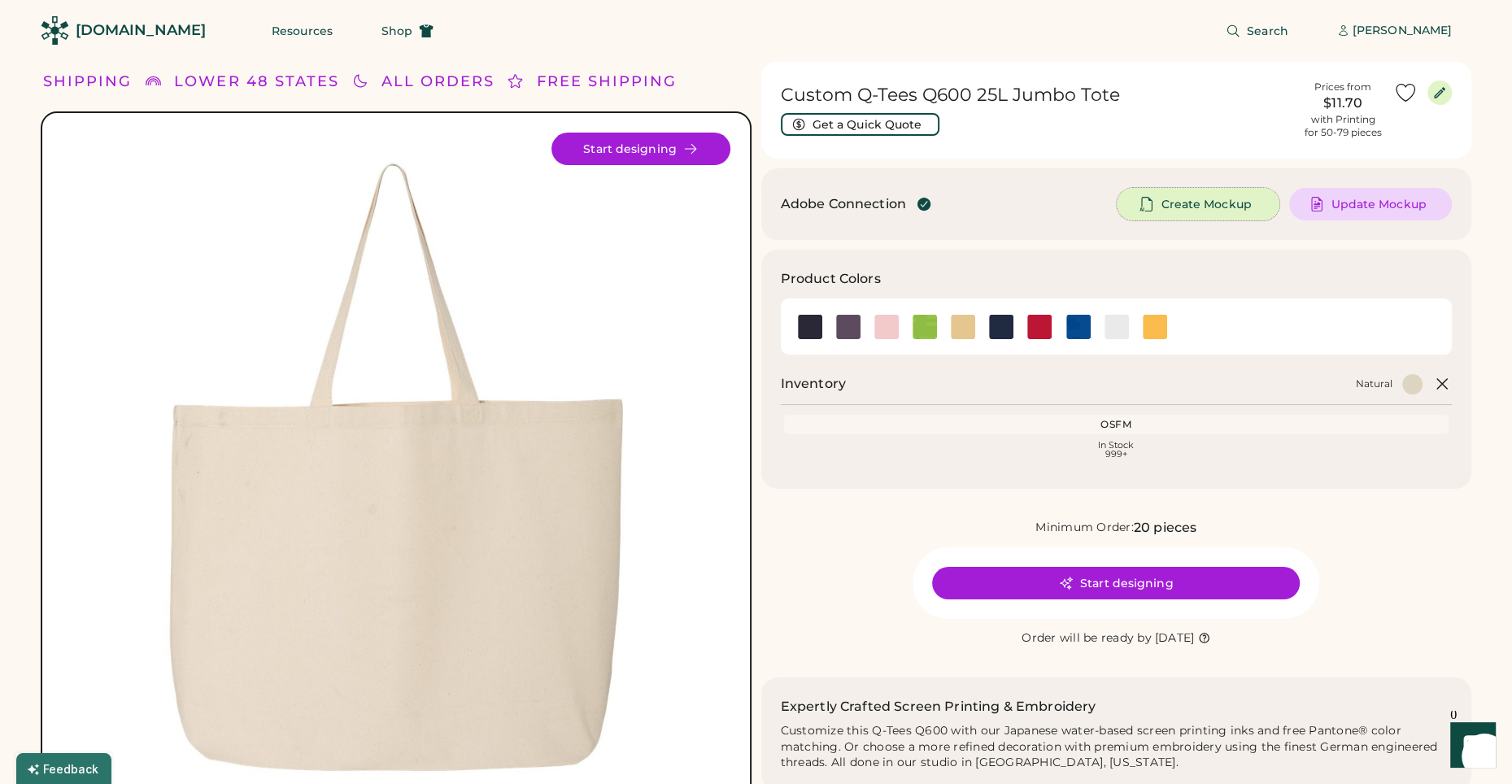
click at [1184, 206] on span "Create Mockup" at bounding box center [1206, 205] width 91 height 12
